Goal: Navigation & Orientation: Find specific page/section

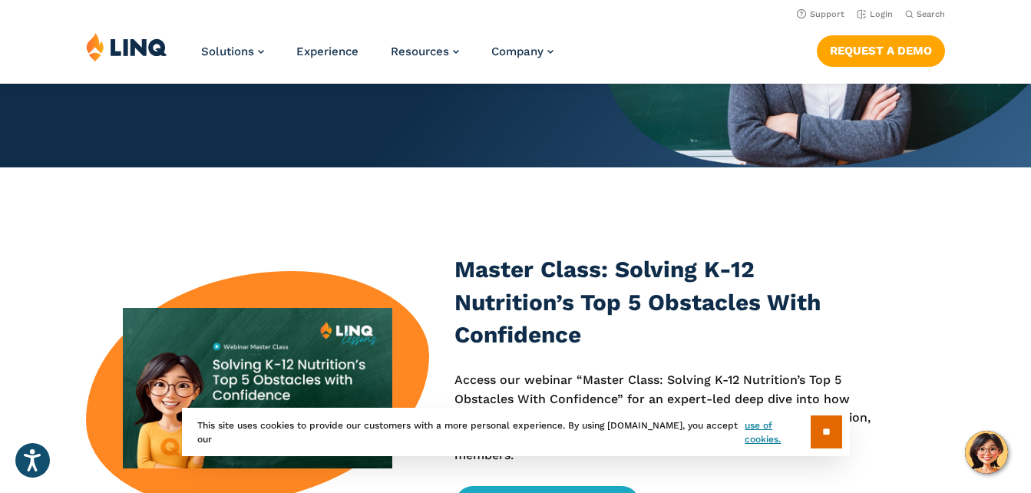
scroll to position [153, 0]
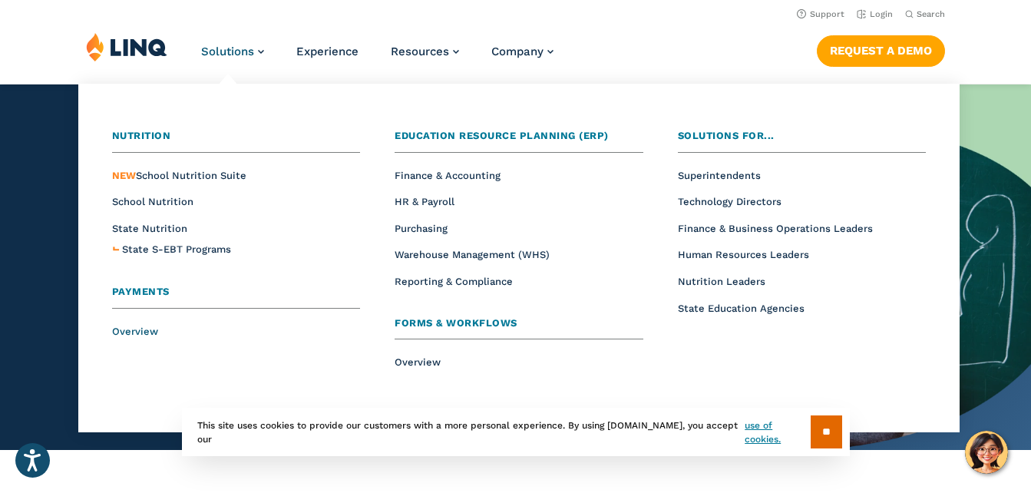
click at [117, 331] on span "Overview" at bounding box center [135, 331] width 46 height 12
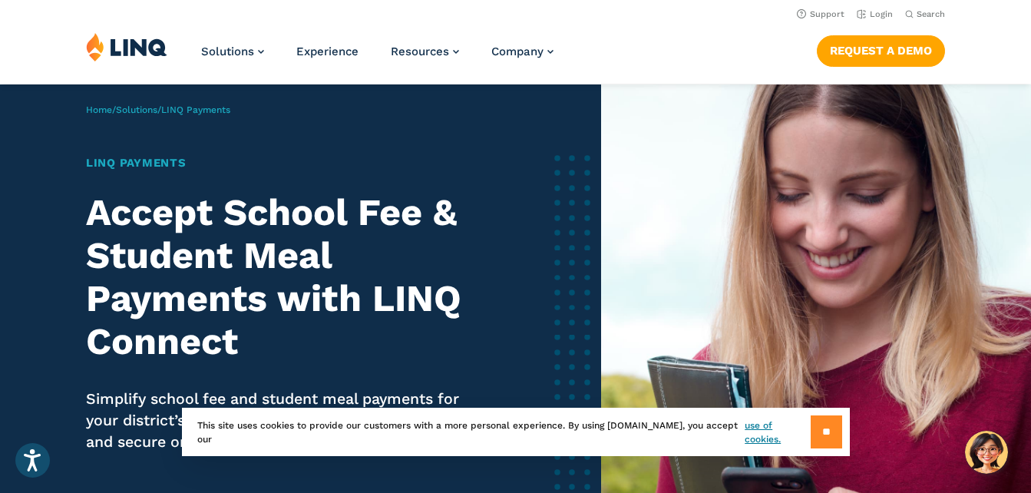
click at [820, 426] on input "**" at bounding box center [825, 431] width 31 height 33
